Goal: Obtain resource: Download file/media

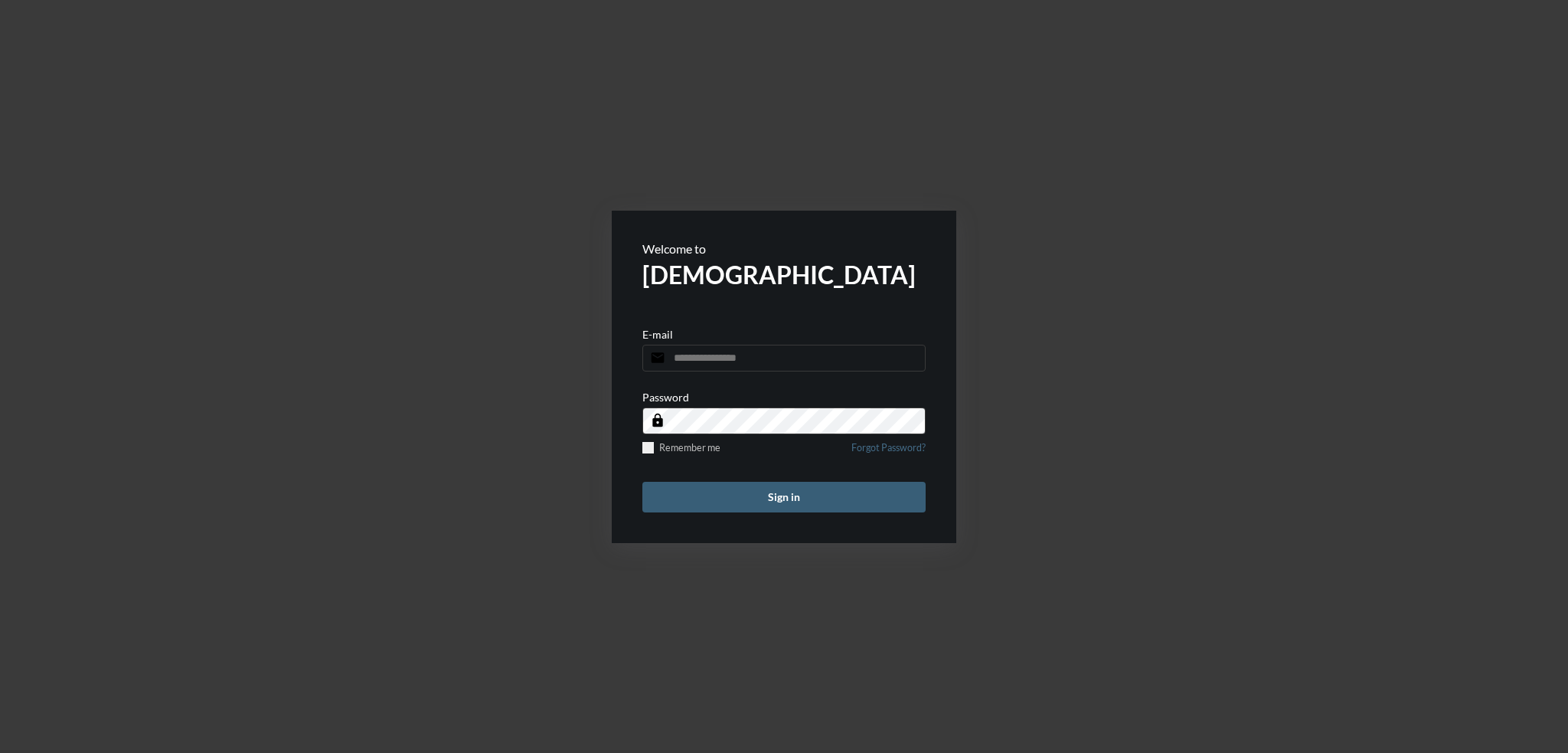
click at [715, 343] on div "E-mail email" at bounding box center [783, 350] width 283 height 44
click at [716, 358] on input "email" at bounding box center [783, 358] width 283 height 27
type input "**********"
click at [642, 482] on button "Sign in" at bounding box center [783, 497] width 283 height 31
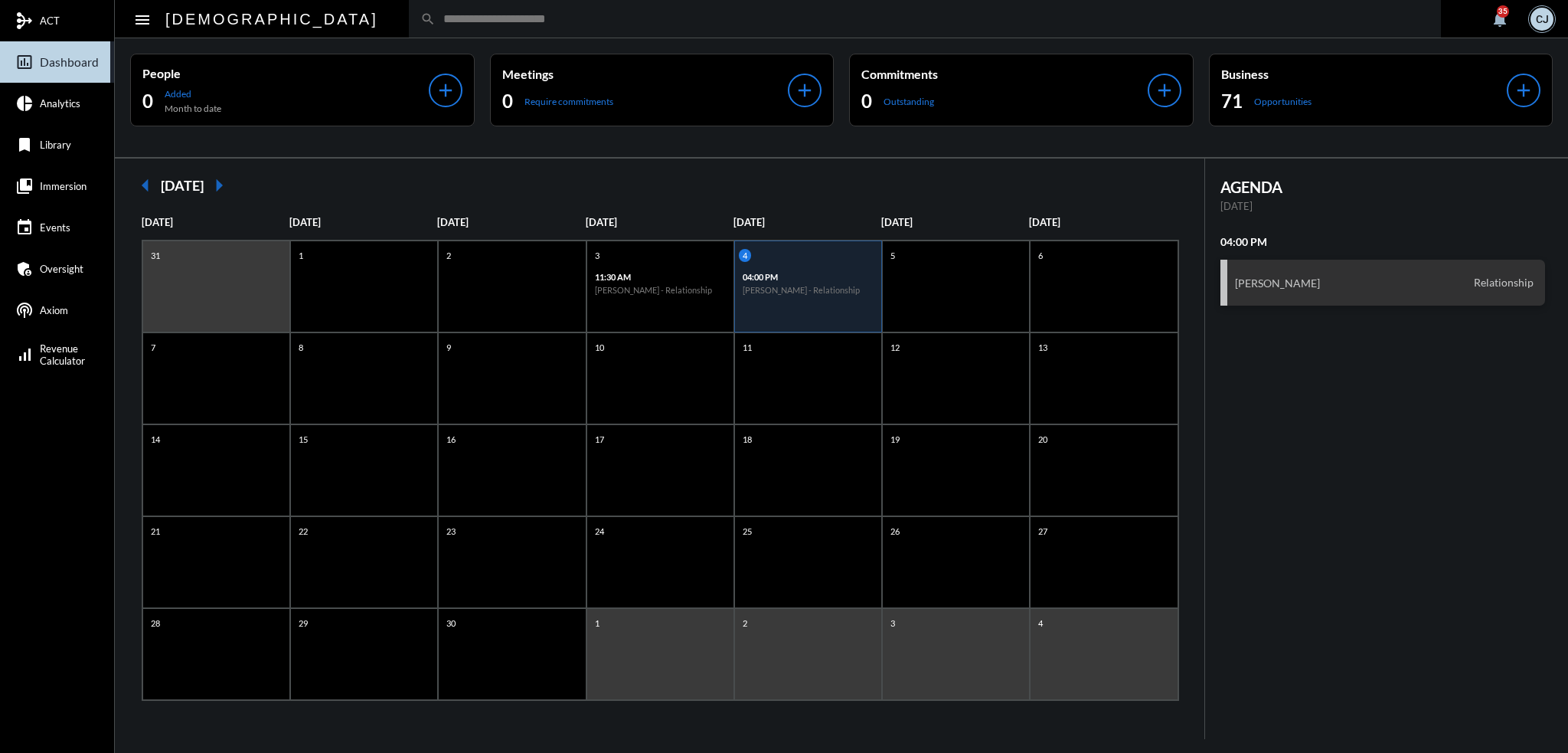
click at [858, 21] on input "text" at bounding box center [932, 19] width 994 height 13
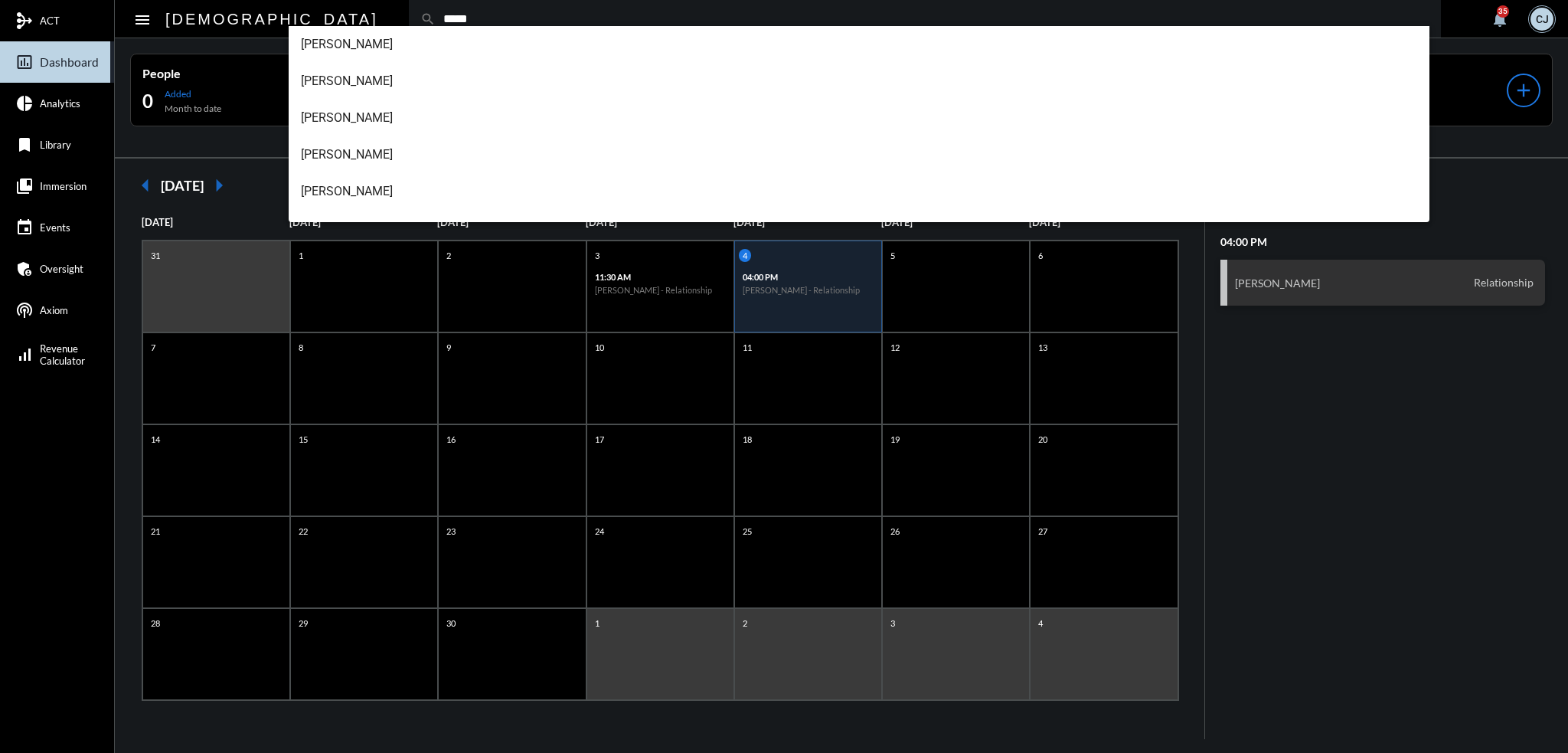
type input "*****"
click at [361, 120] on span "[PERSON_NAME]" at bounding box center [859, 118] width 1117 height 37
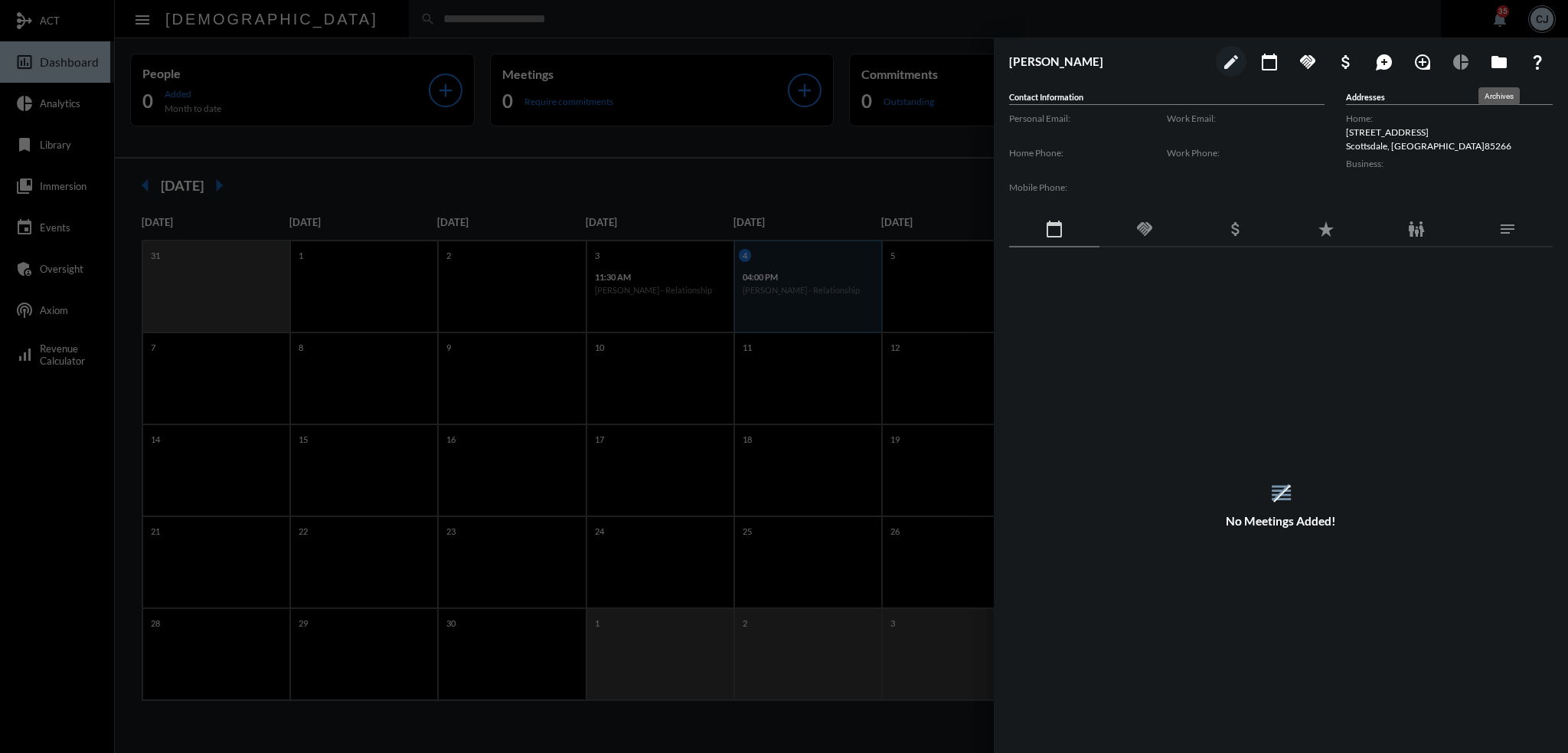
click at [1502, 68] on mat-icon "folder" at bounding box center [1499, 61] width 19 height 19
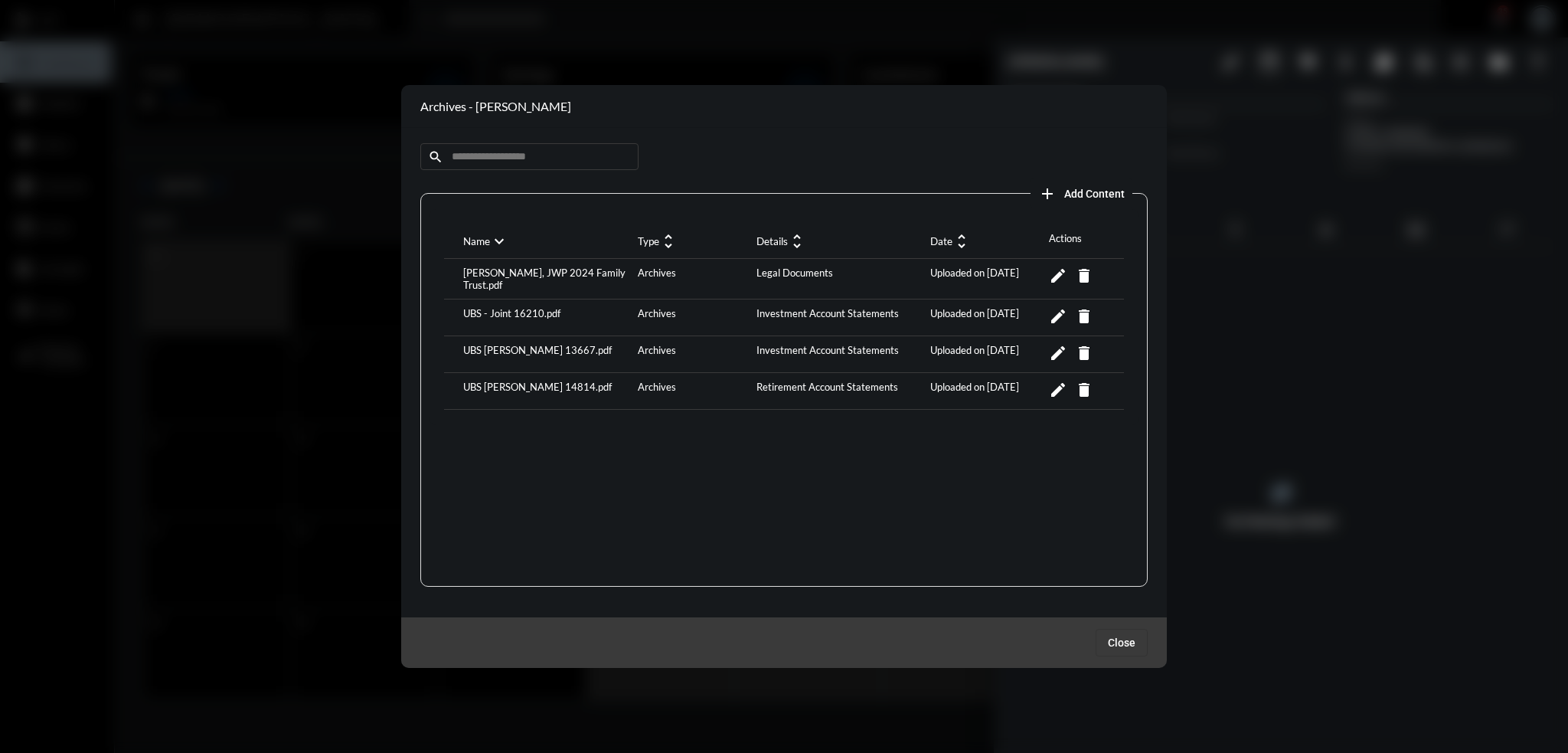
click at [548, 312] on div "UBS - Joint 16210.pdf" at bounding box center [547, 318] width 174 height 21
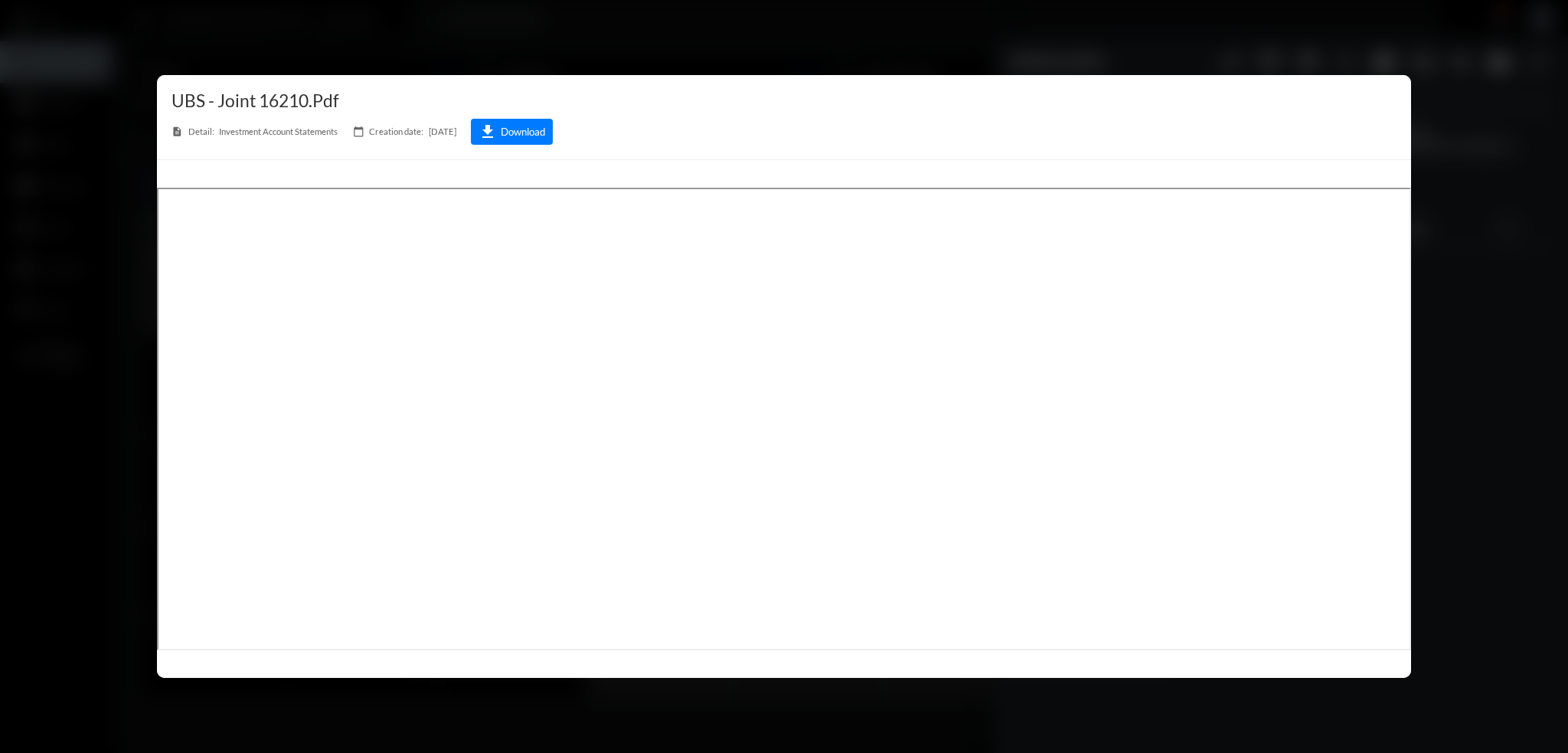
click at [523, 132] on button "download Download" at bounding box center [511, 132] width 82 height 26
click at [971, 22] on div at bounding box center [784, 376] width 1568 height 753
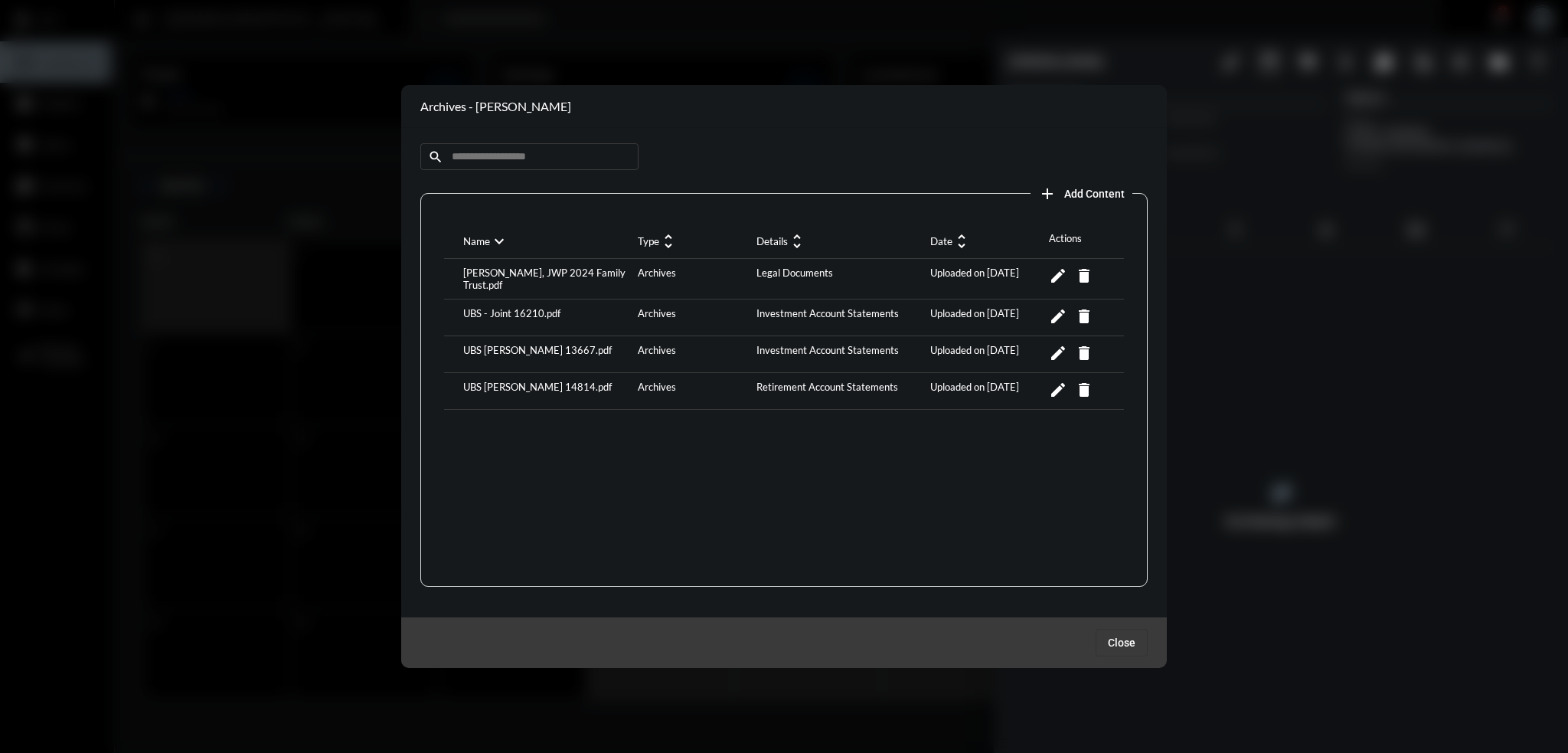
click at [527, 344] on div "UBS [PERSON_NAME] 13667.pdf" at bounding box center [547, 355] width 174 height 21
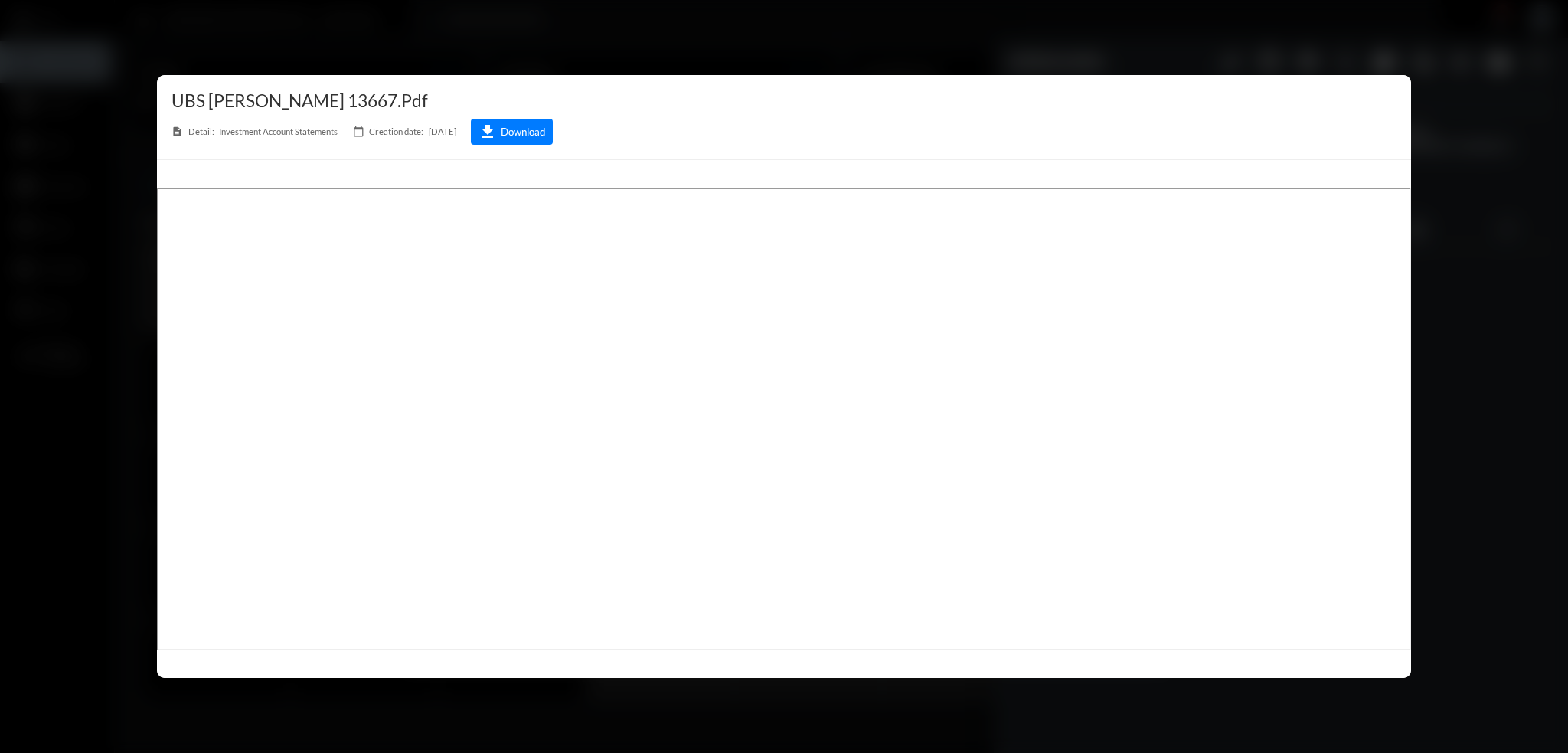
click at [497, 137] on icon "download" at bounding box center [488, 132] width 19 height 19
click at [818, 54] on div at bounding box center [784, 376] width 1568 height 753
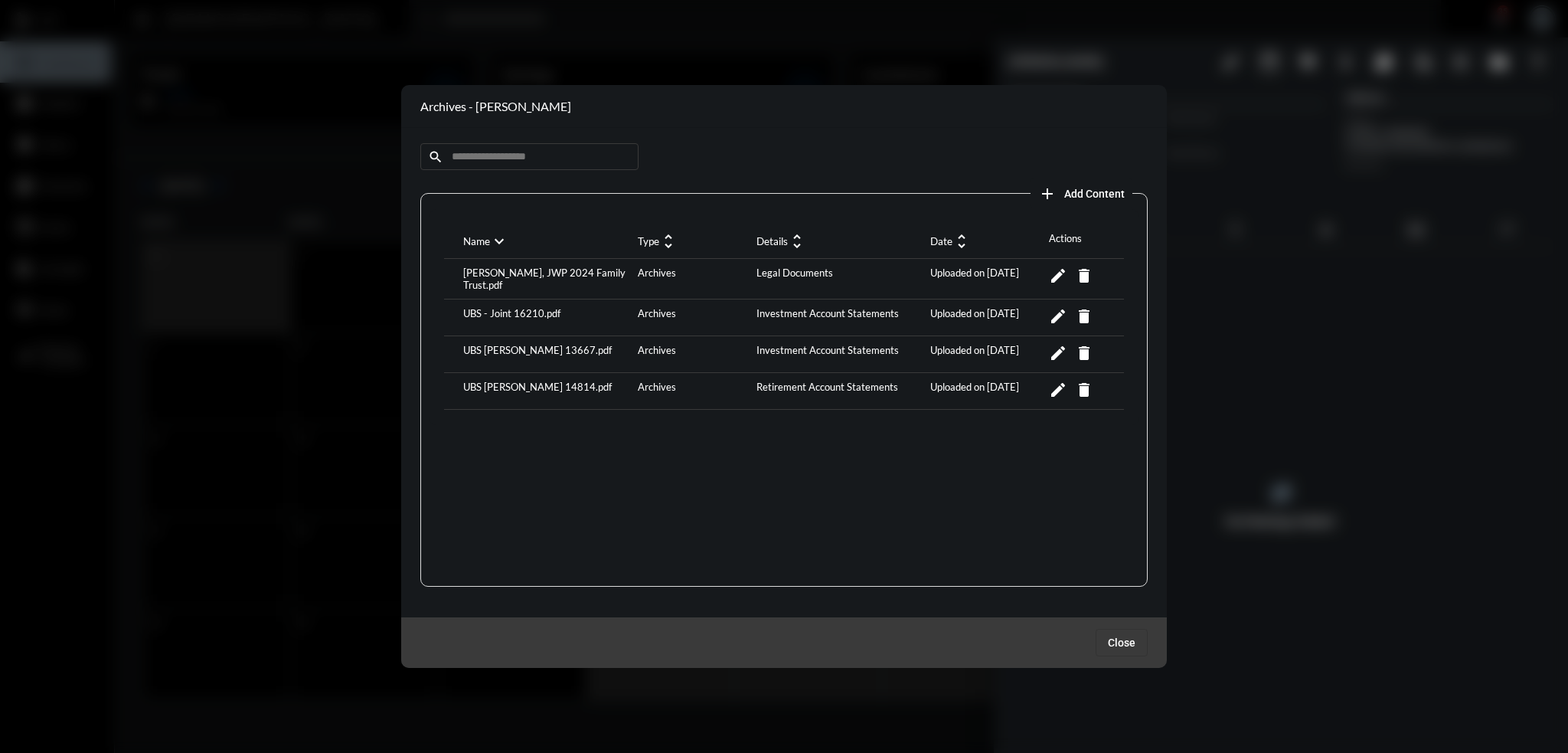
click at [534, 381] on div "UBS [PERSON_NAME] 14814.pdf" at bounding box center [547, 391] width 174 height 21
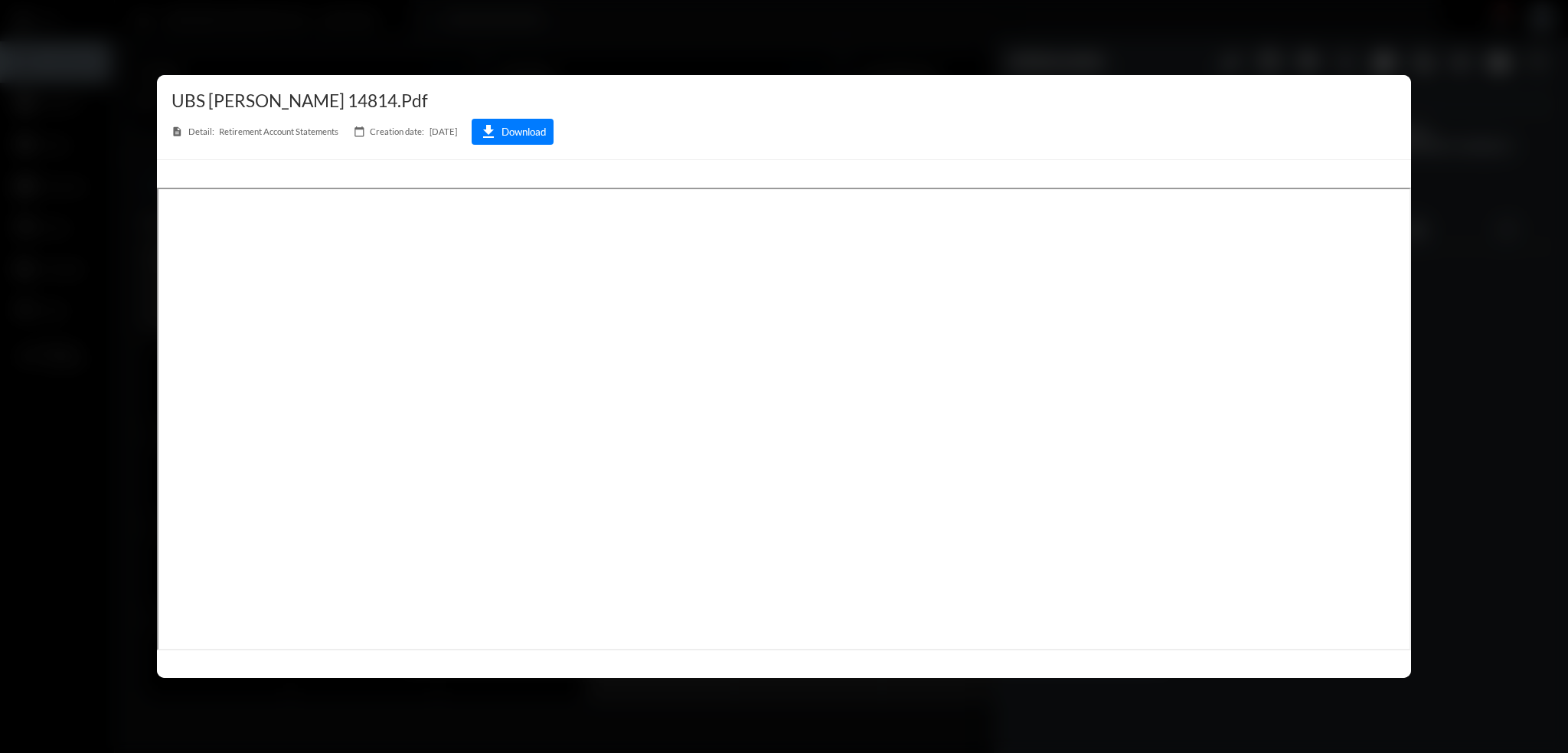
click at [514, 132] on button "download Download" at bounding box center [512, 132] width 82 height 26
click at [918, 28] on div at bounding box center [784, 376] width 1568 height 753
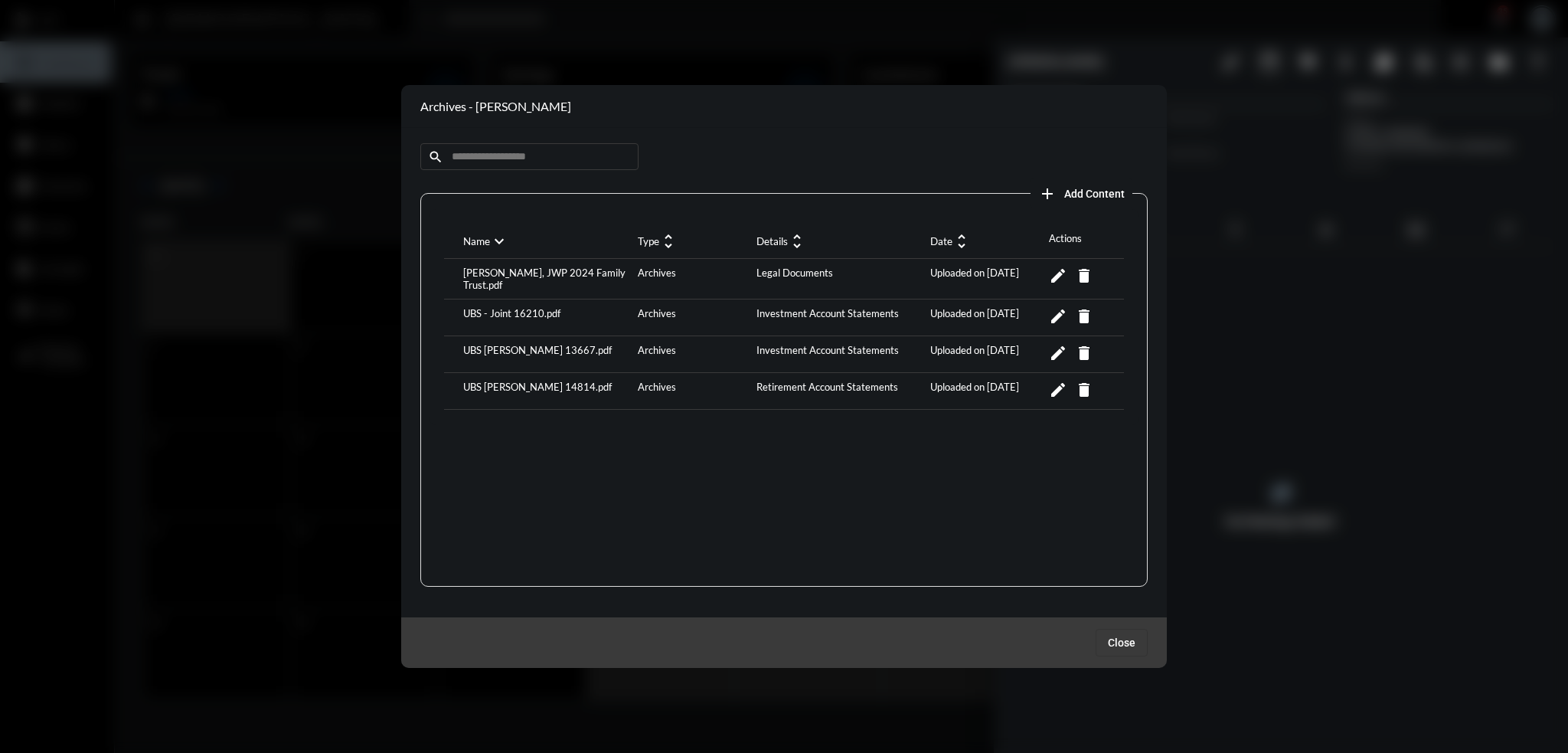
click at [741, 76] on div at bounding box center [784, 376] width 1568 height 753
click at [1121, 651] on button "Close" at bounding box center [1121, 642] width 52 height 27
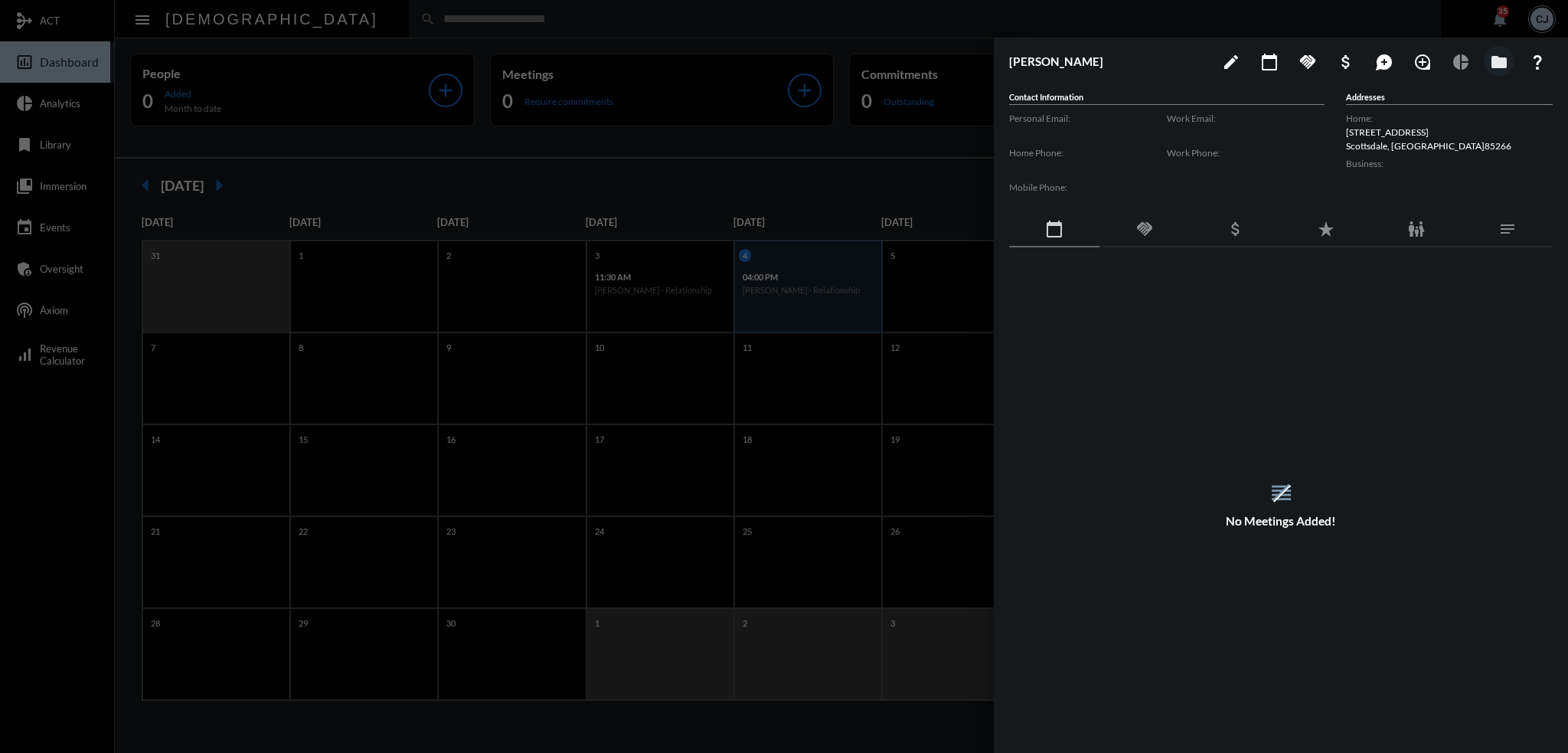
click at [1431, 229] on div "family_restroom" at bounding box center [1416, 230] width 90 height 36
click at [1056, 415] on span "[PERSON_NAME]" at bounding box center [1051, 417] width 69 height 11
click at [1510, 57] on button "folder" at bounding box center [1499, 61] width 31 height 31
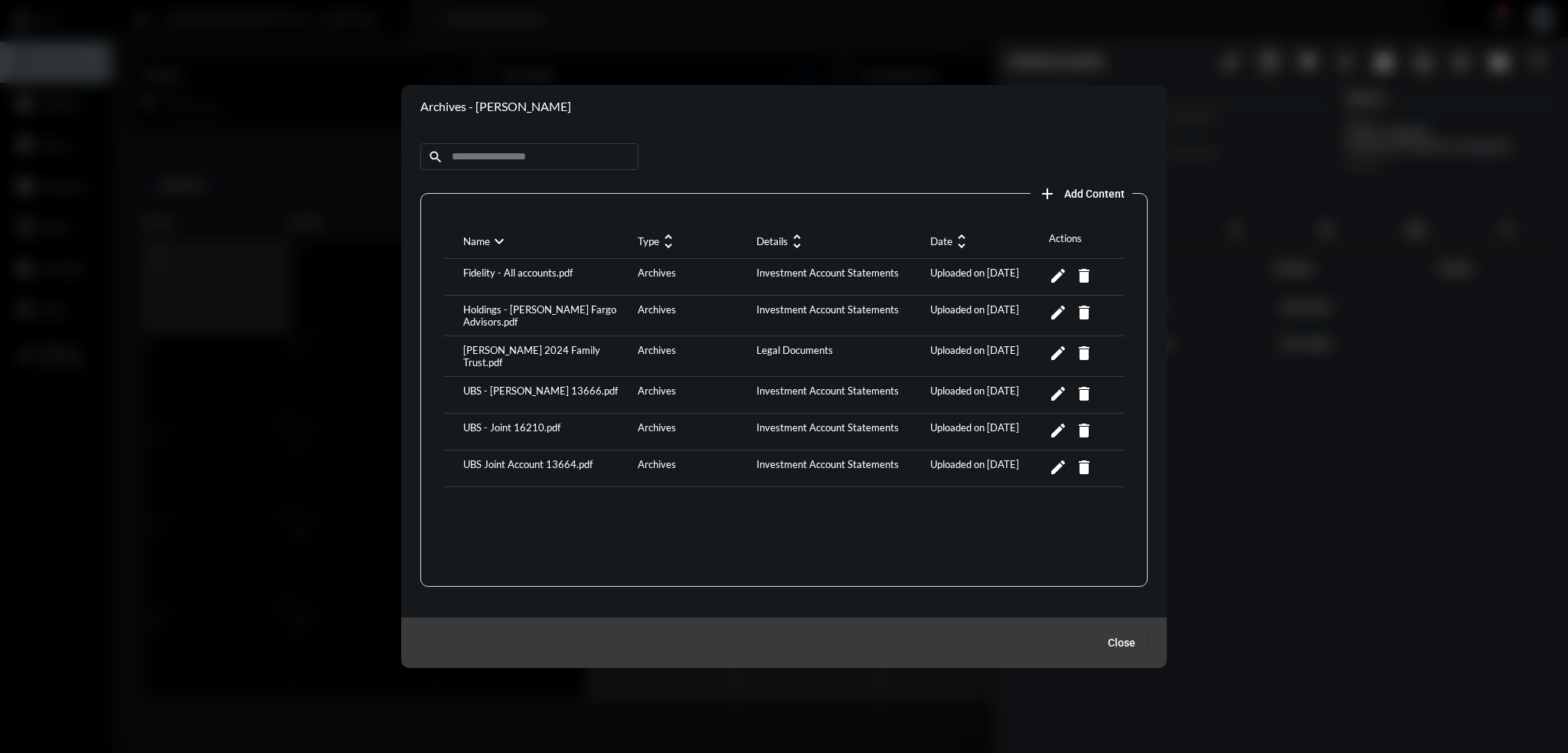
click at [530, 385] on div "UBS - [PERSON_NAME] 13666.pdf" at bounding box center [547, 395] width 174 height 21
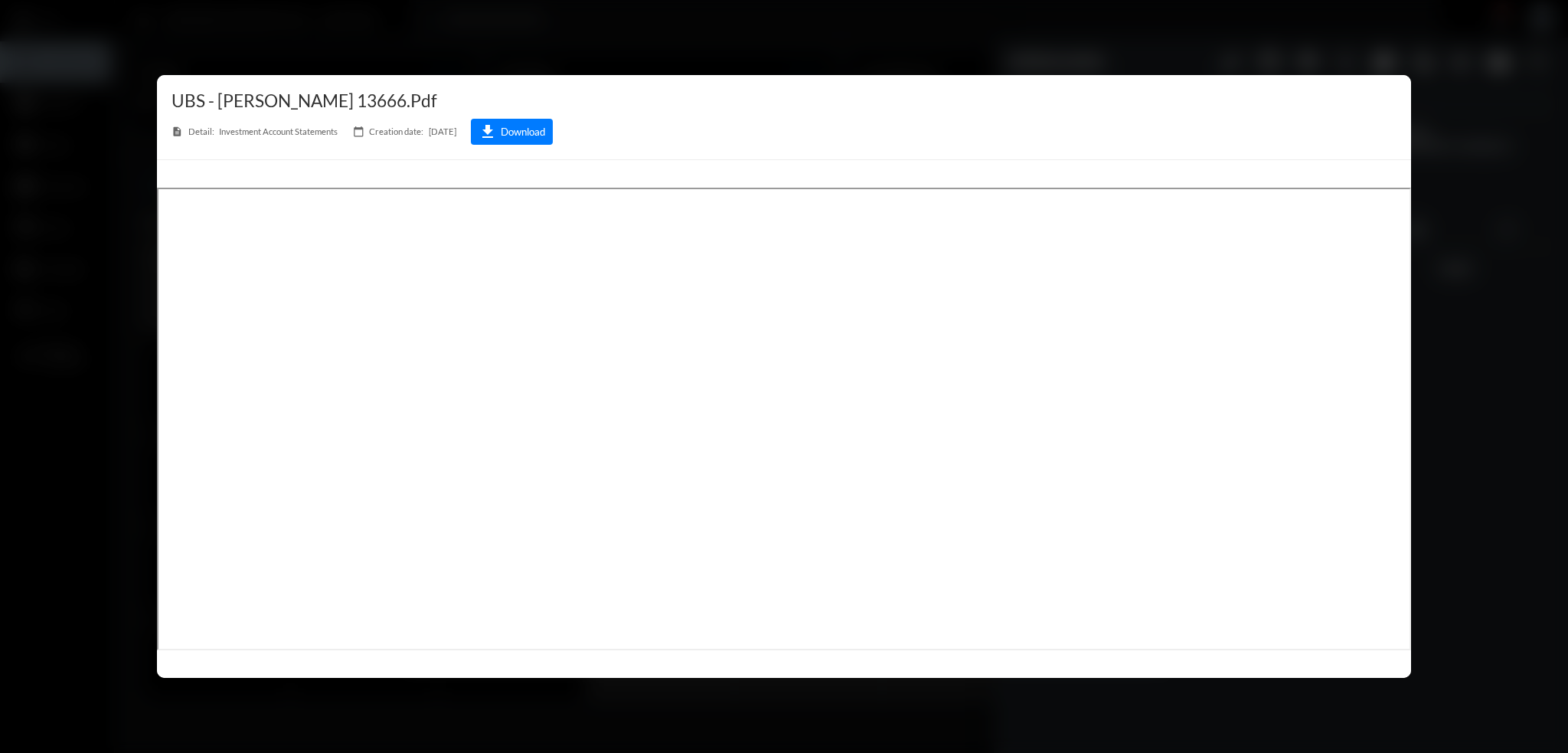
click at [515, 131] on button "download Download" at bounding box center [511, 132] width 82 height 26
click at [976, 36] on div at bounding box center [784, 376] width 1568 height 753
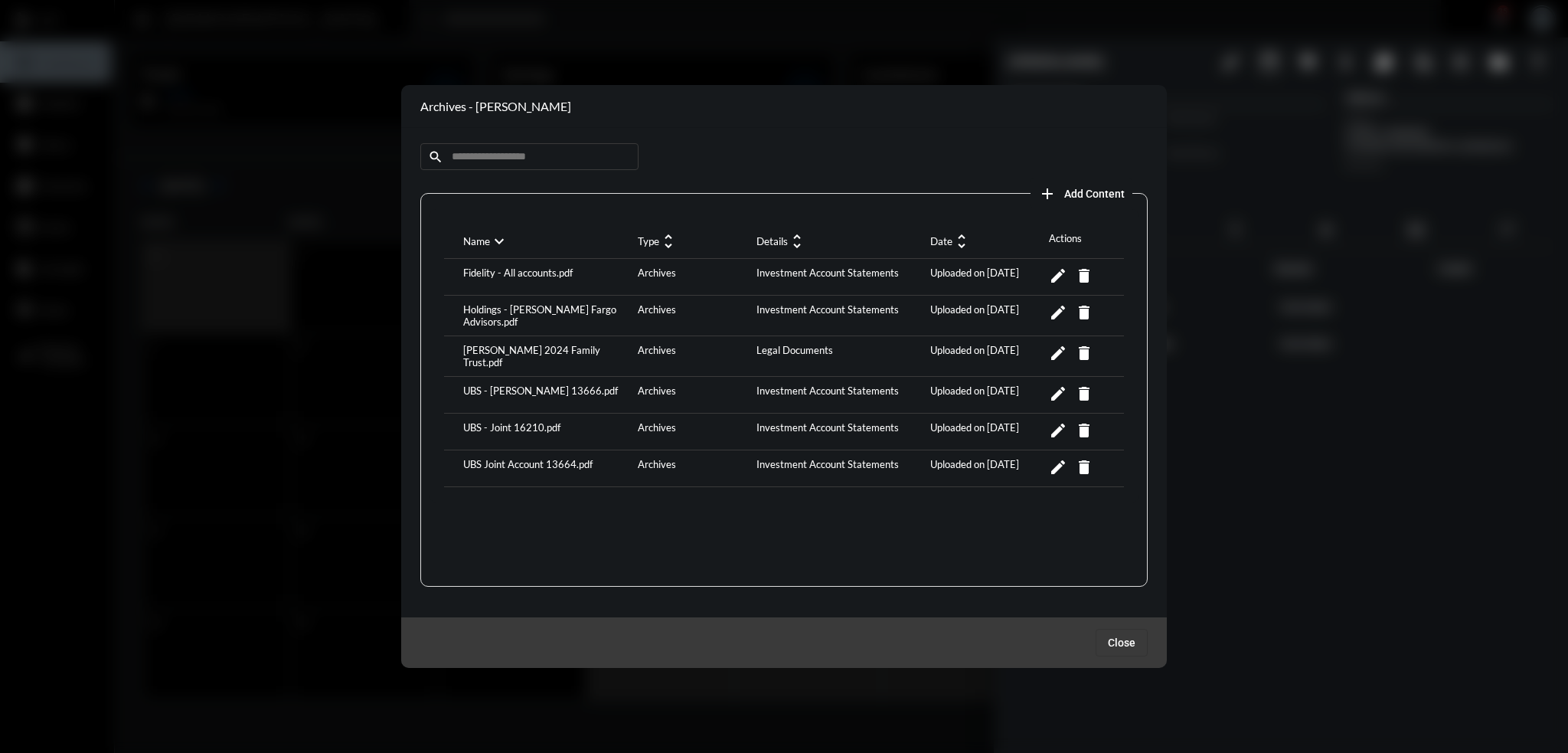
click at [538, 414] on div "UBS - Joint 16210.pdf Archives Investment Account Statements Uploaded on [DATE]…" at bounding box center [784, 432] width 680 height 37
click at [551, 458] on div "UBS Joint Account 13664.pdf" at bounding box center [547, 469] width 174 height 21
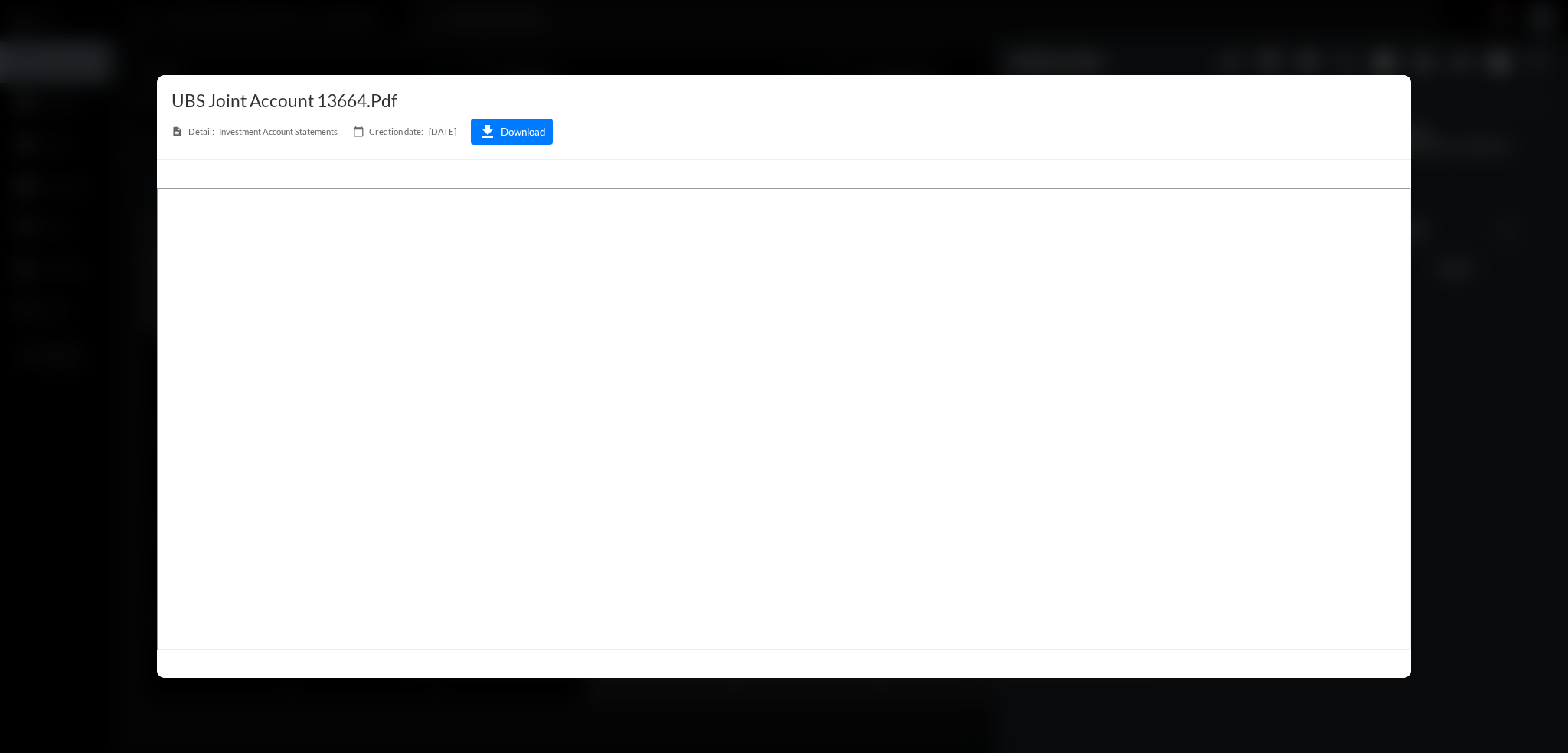
click at [497, 136] on icon "download" at bounding box center [488, 132] width 19 height 19
click at [697, 28] on div at bounding box center [784, 376] width 1568 height 753
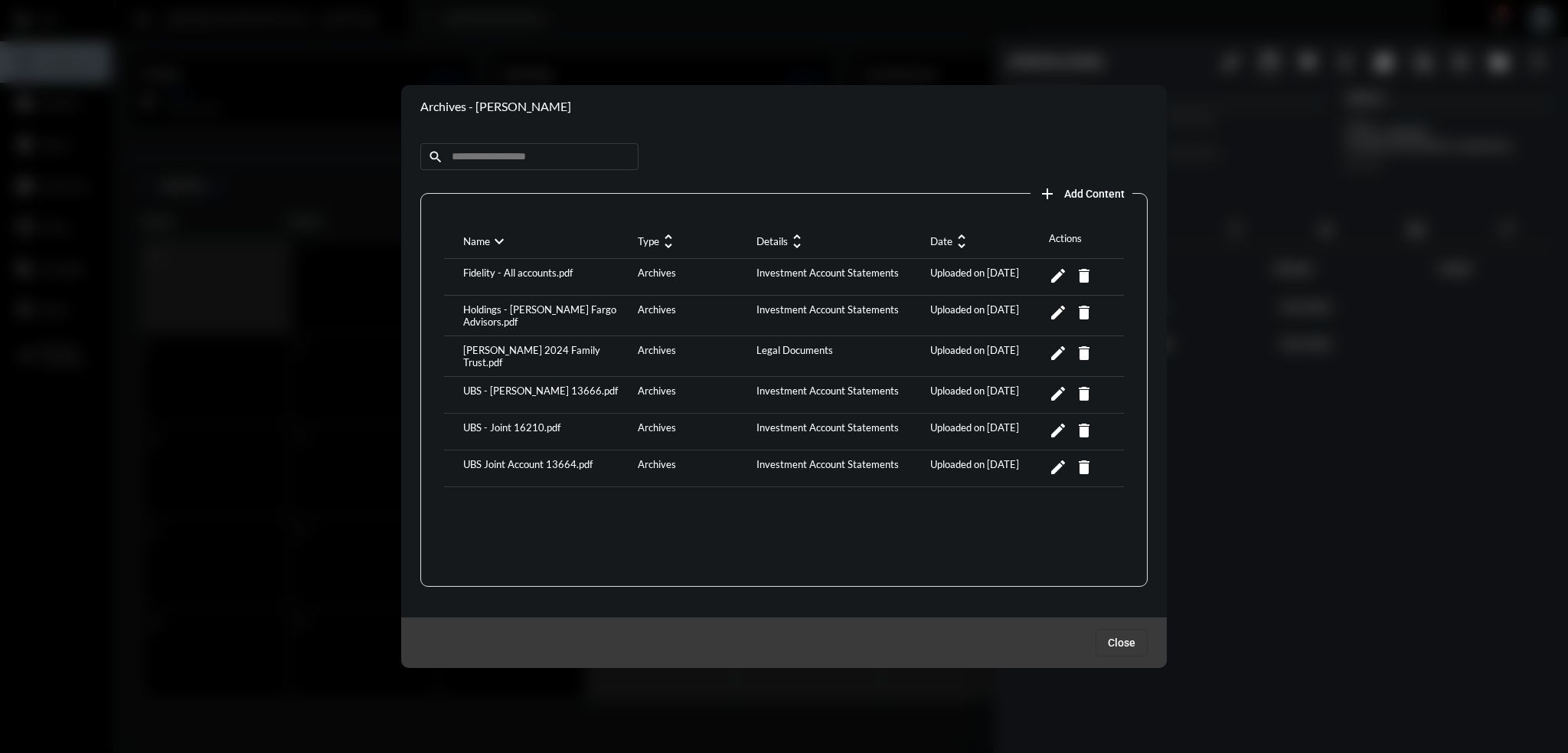
click at [1286, 361] on div at bounding box center [784, 376] width 1568 height 753
click at [1120, 647] on span "Close" at bounding box center [1121, 642] width 27 height 12
